Goal: Task Accomplishment & Management: Use online tool/utility

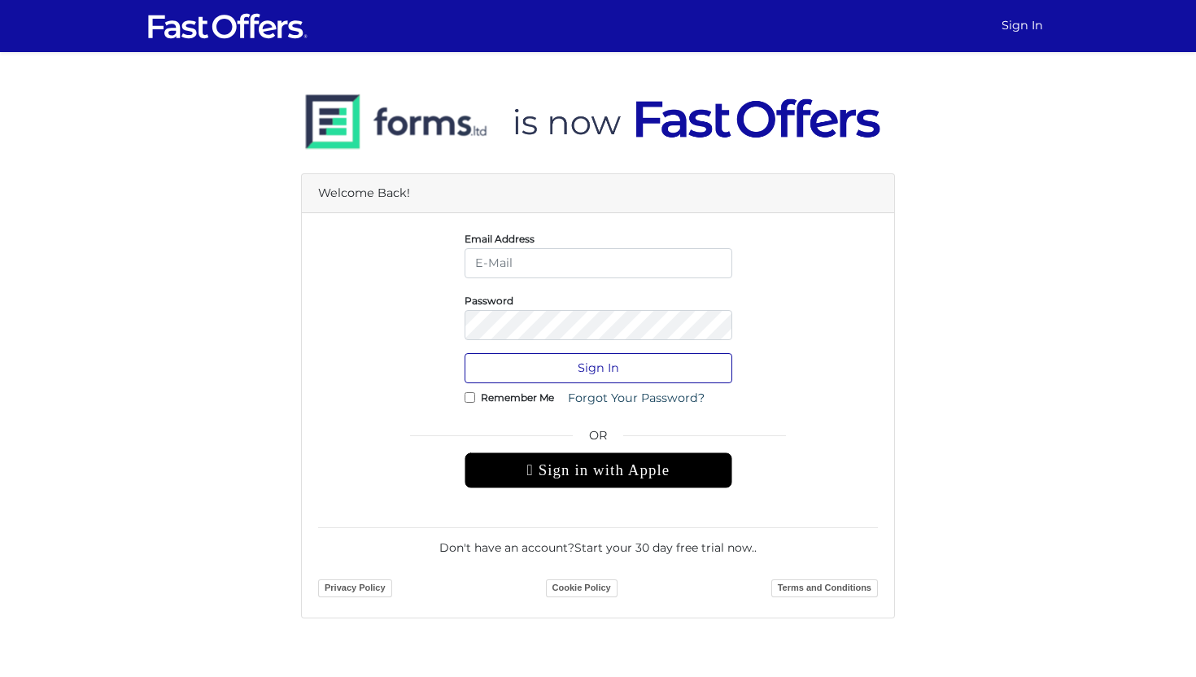
type input "[PERSON_NAME][EMAIL_ADDRESS][DOMAIN_NAME]"
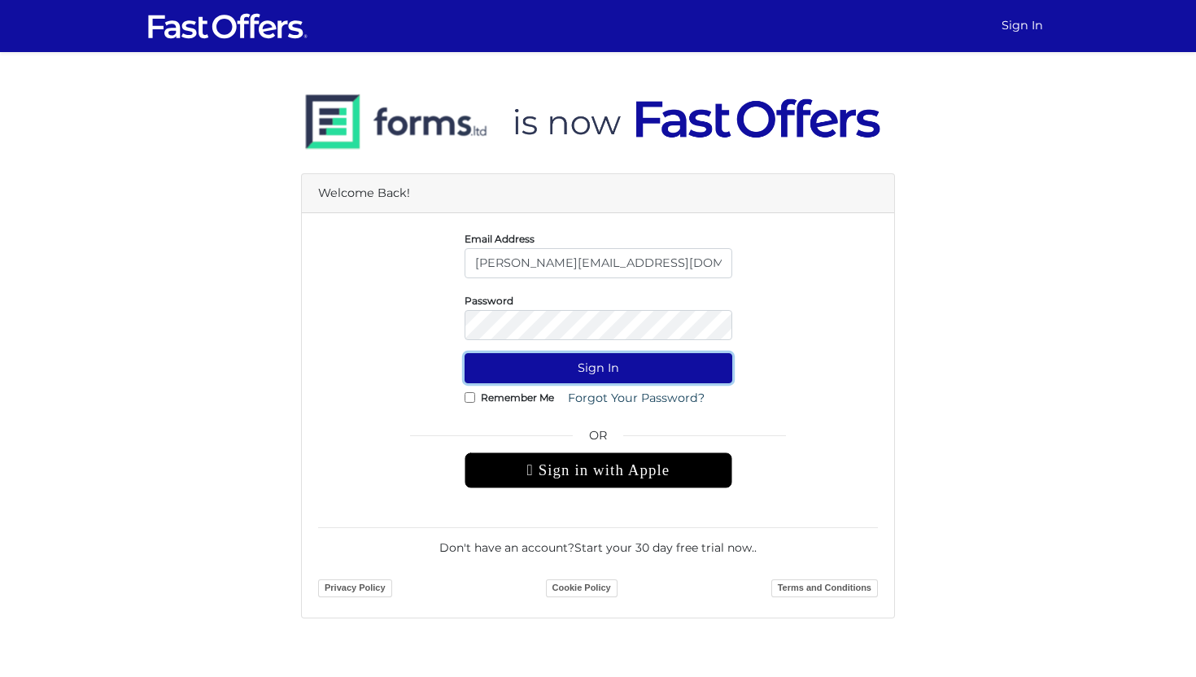
click at [582, 370] on button "Sign In" at bounding box center [599, 368] width 268 height 30
